Goal: Task Accomplishment & Management: Manage account settings

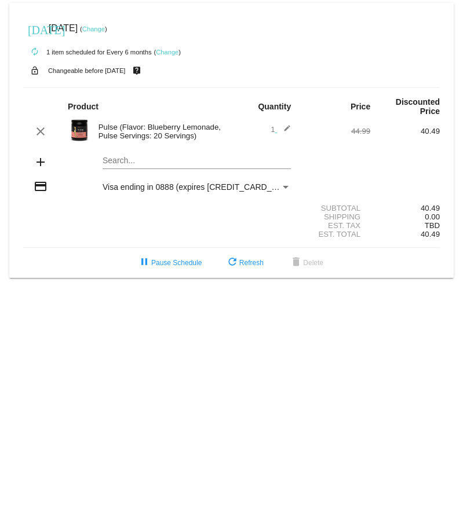
click at [105, 29] on link "Change" at bounding box center [93, 28] width 23 height 7
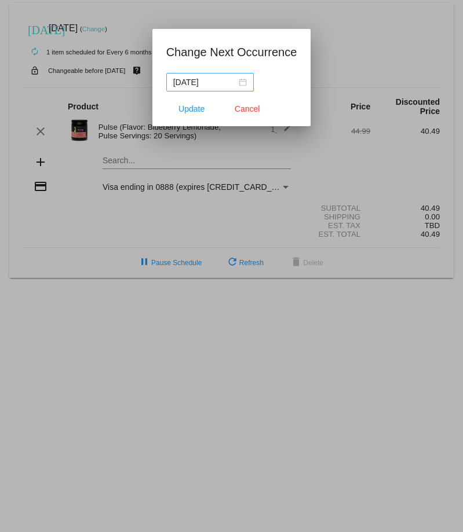
click at [241, 82] on div "[DATE]" at bounding box center [210, 82] width 74 height 13
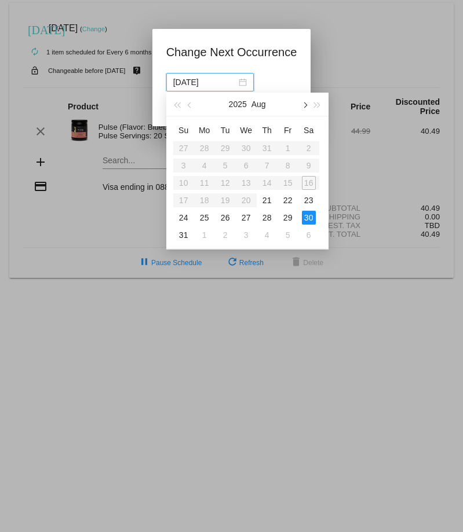
click at [302, 107] on button "button" at bounding box center [304, 104] width 13 height 23
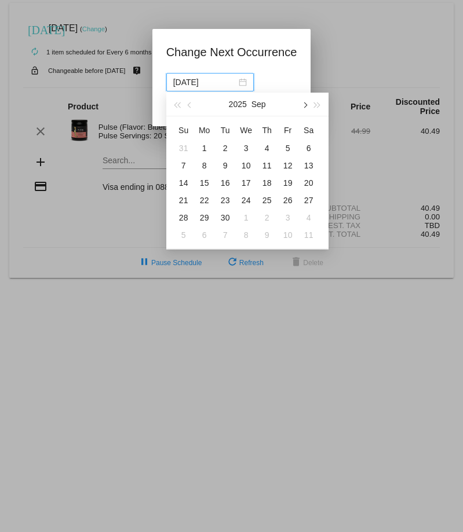
click at [305, 109] on button "button" at bounding box center [304, 104] width 13 height 23
click at [245, 151] on div "1" at bounding box center [246, 148] width 14 height 14
type input "[DATE]"
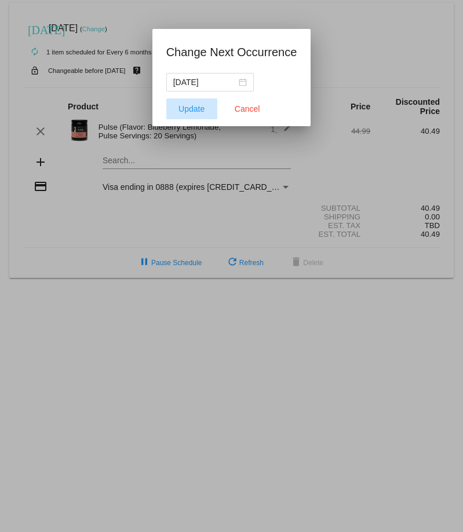
click at [200, 109] on span "Update" at bounding box center [191, 108] width 26 height 9
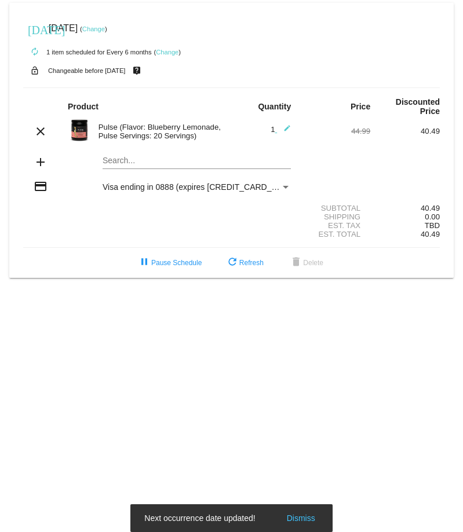
click at [82, 138] on img at bounding box center [79, 130] width 23 height 23
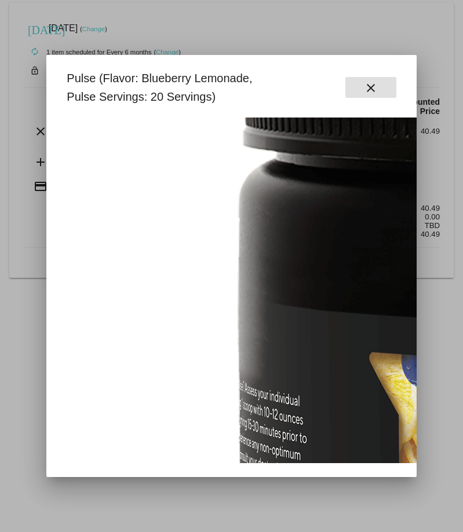
scroll to position [174, 0]
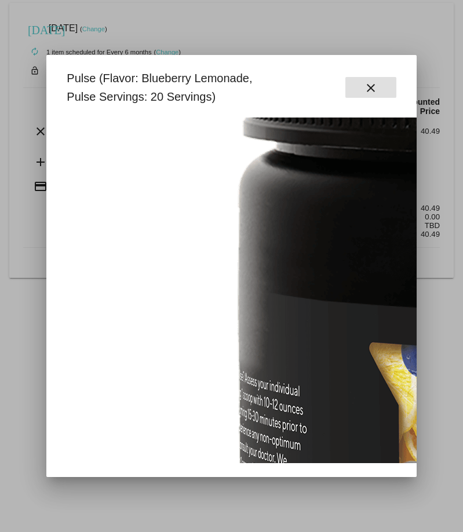
drag, startPoint x: 386, startPoint y: 76, endPoint x: 380, endPoint y: 78, distance: 6.8
click at [384, 76] on div "Pulse (Flavor: Blueberry Lemonade, Pulse Servings: 20 Servings) close" at bounding box center [231, 87] width 342 height 37
click at [366, 87] on mat-icon "close" at bounding box center [371, 88] width 14 height 14
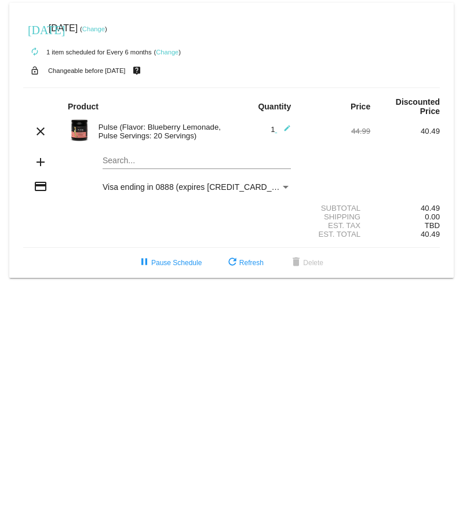
click at [163, 125] on div "Pulse (Flavor: Blueberry Lemonade, Pulse Servings: 20 Servings)" at bounding box center [162, 131] width 139 height 17
click at [38, 164] on mat-icon "add" at bounding box center [41, 162] width 14 height 14
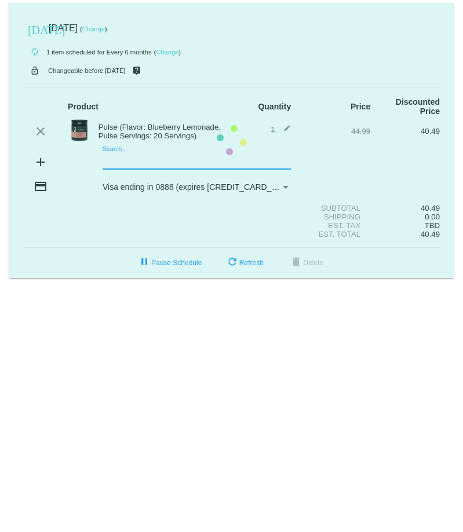
click at [116, 161] on mat-card "today Oct 1 2025 ( Change ) autorenew 1 item scheduled for Every 6 months ( Cha…" at bounding box center [231, 140] width 444 height 275
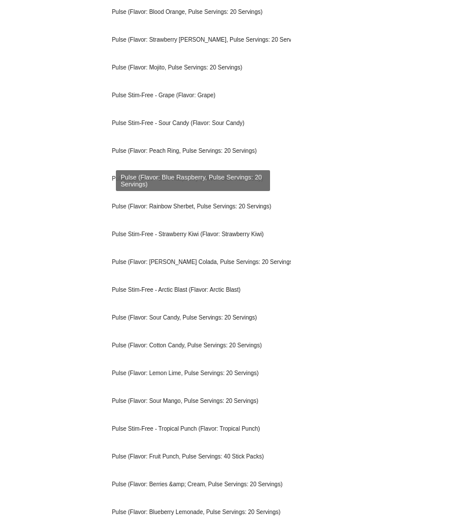
scroll to position [579, 0]
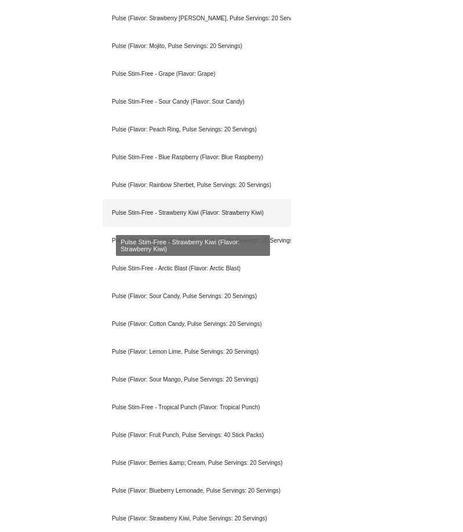
type input "pulse"
click at [140, 210] on div "Pulse Stim-Free - Strawberry Kiwi (Flavor: Strawberry Kiwi)" at bounding box center [196, 213] width 188 height 28
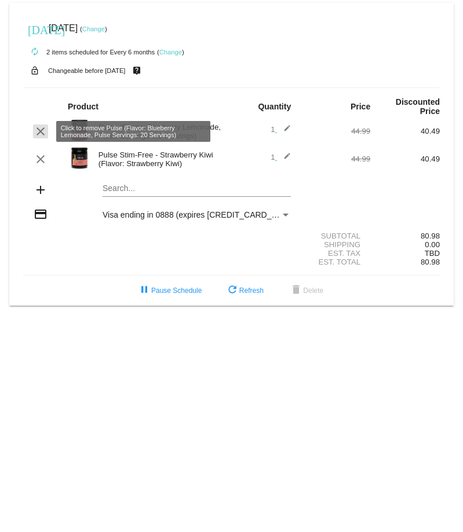
click at [45, 130] on mat-icon "clear" at bounding box center [41, 131] width 14 height 14
